Goal: Task Accomplishment & Management: Manage account settings

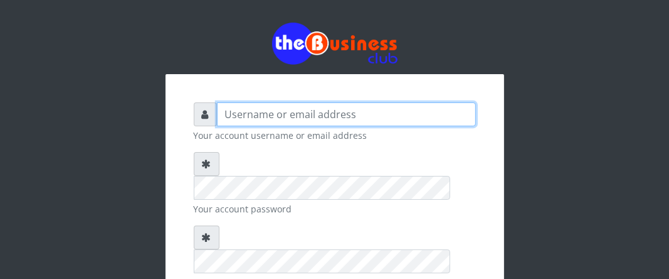
type input "Boboyen"
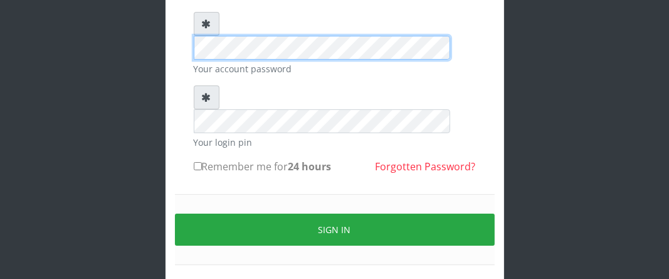
scroll to position [152, 0]
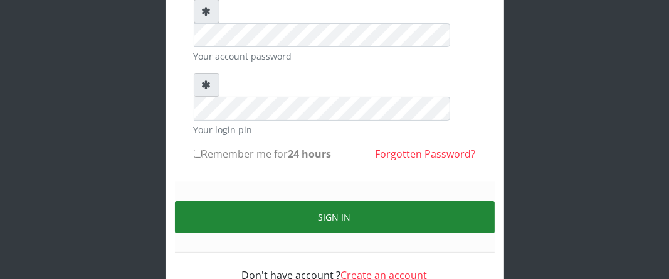
click at [288, 201] on button "Sign in" at bounding box center [335, 217] width 320 height 32
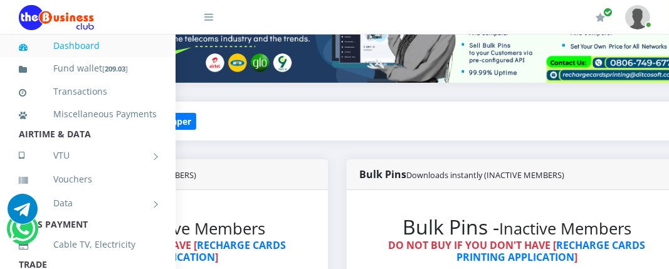
scroll to position [188, 207]
